Goal: Task Accomplishment & Management: Manage account settings

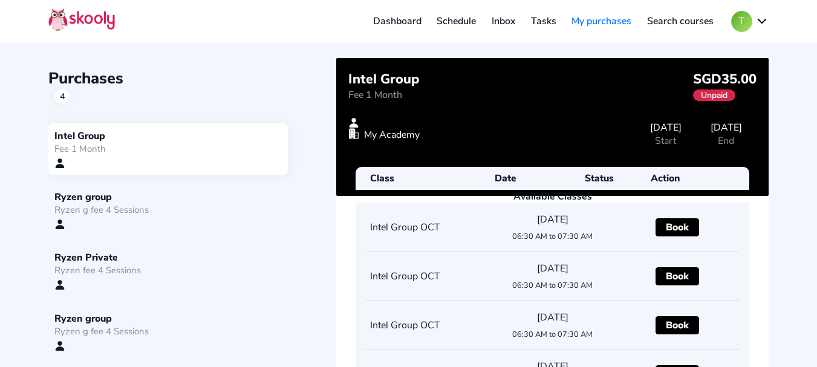
click at [753, 18] on button "T" at bounding box center [749, 21] width 37 height 21
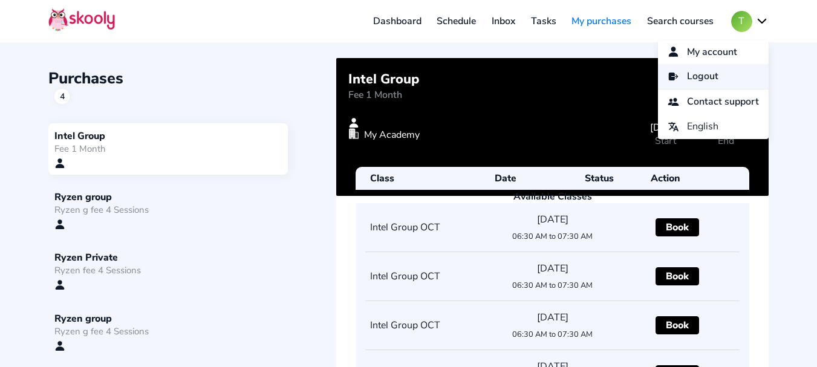
click at [697, 74] on span "Logout" at bounding box center [702, 77] width 31 height 18
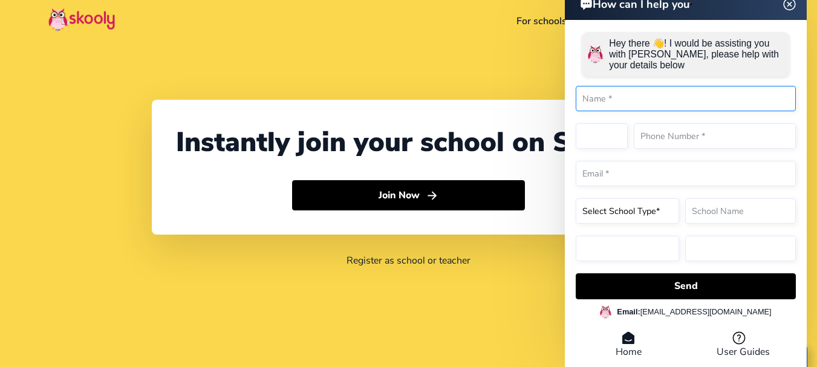
select select "91"
select select "[GEOGRAPHIC_DATA]"
select select "[GEOGRAPHIC_DATA]/[GEOGRAPHIC_DATA]"
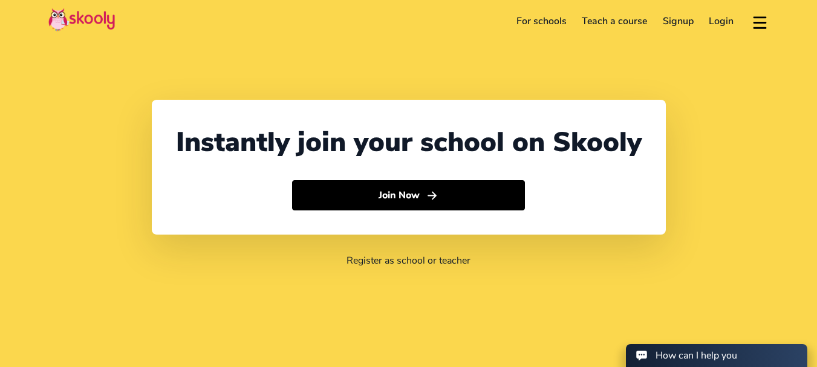
click at [722, 22] on link "Login" at bounding box center [721, 20] width 40 height 19
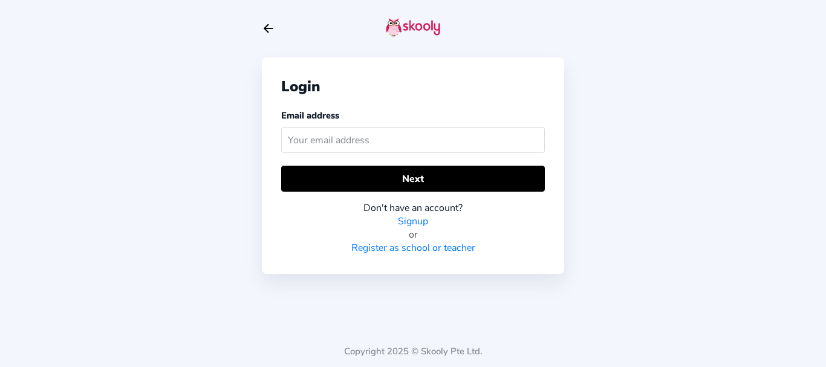
click at [359, 144] on input "text" at bounding box center [413, 140] width 264 height 26
type input "[EMAIL_ADDRESS][DOMAIN_NAME]"
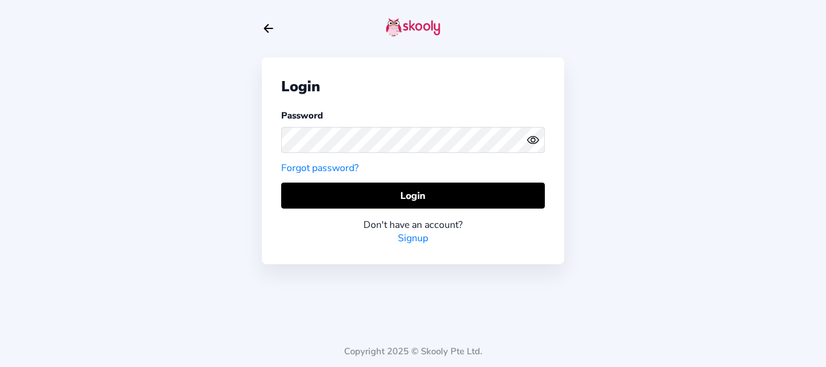
click at [331, 123] on div at bounding box center [413, 140] width 264 height 36
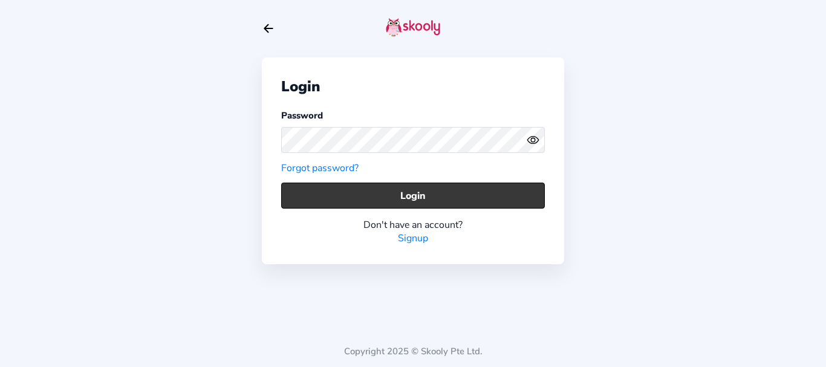
click at [346, 197] on button "Login" at bounding box center [413, 196] width 264 height 26
